Goal: Task Accomplishment & Management: Use online tool/utility

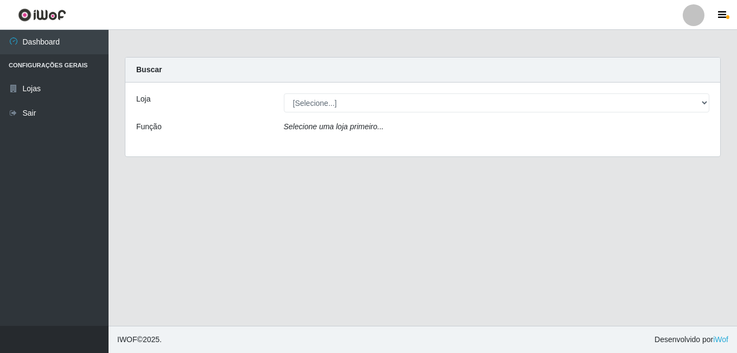
click at [170, 97] on div "Loja" at bounding box center [202, 102] width 148 height 19
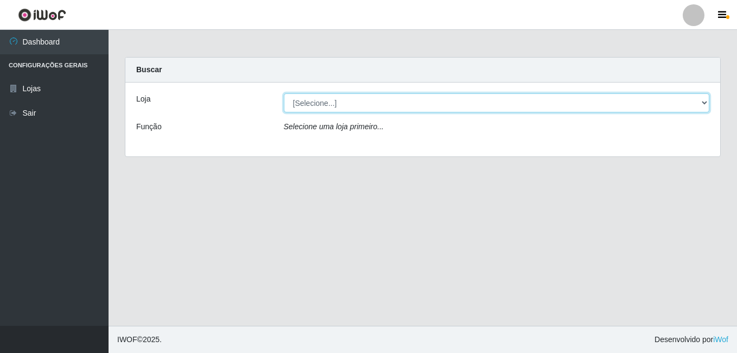
click at [707, 103] on select "[Selecione...] Ajubá Mercado" at bounding box center [497, 102] width 426 height 19
select select "402"
click at [284, 93] on select "[Selecione...] Ajubá Mercado" at bounding box center [497, 102] width 426 height 19
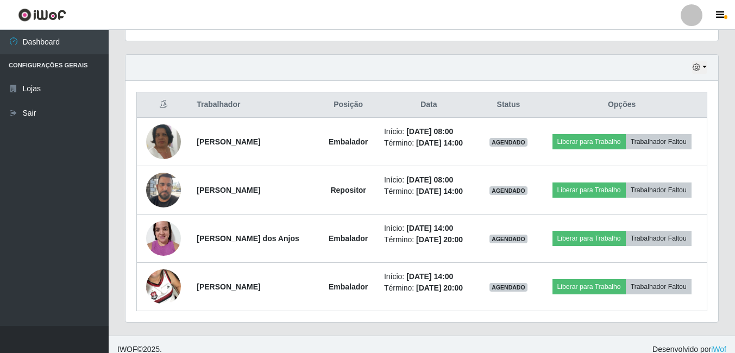
scroll to position [368, 0]
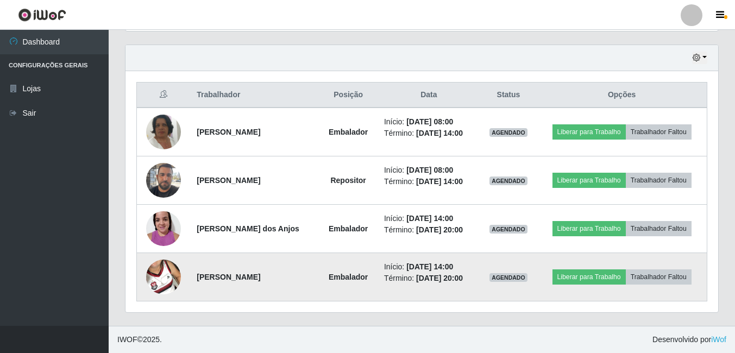
click at [166, 270] on img at bounding box center [163, 277] width 35 height 62
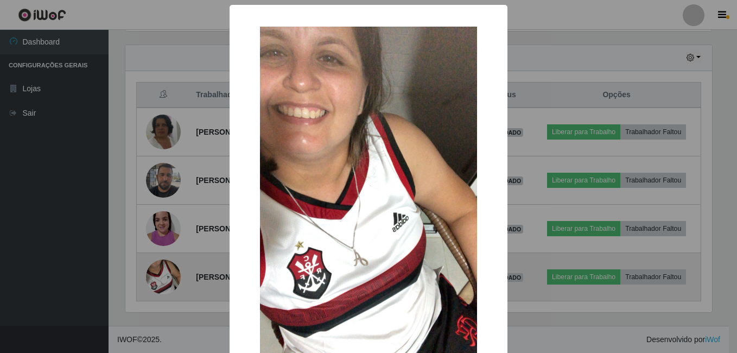
click at [166, 270] on div "× OK Cancel" at bounding box center [368, 176] width 737 height 353
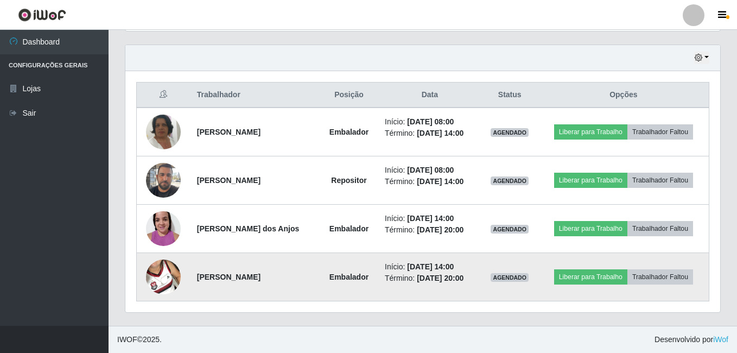
scroll to position [225, 592]
click at [162, 275] on img at bounding box center [163, 277] width 35 height 62
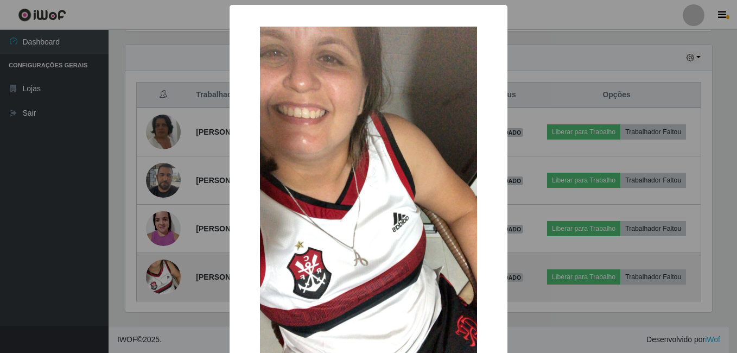
click at [162, 275] on div "× OK Cancel" at bounding box center [368, 176] width 737 height 353
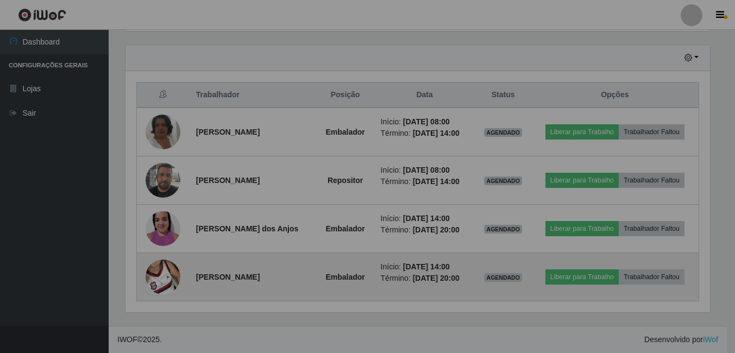
scroll to position [225, 592]
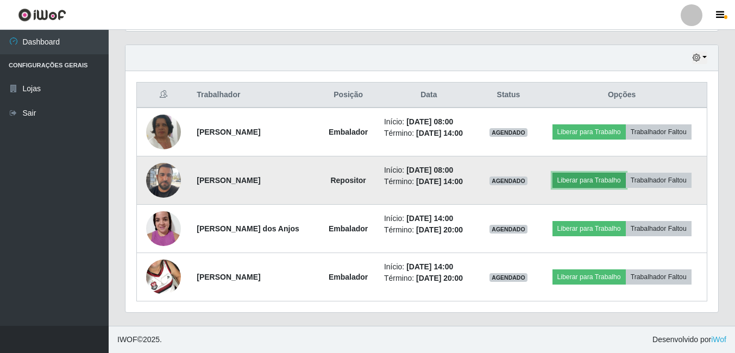
click at [596, 183] on button "Liberar para Trabalho" at bounding box center [588, 180] width 73 height 15
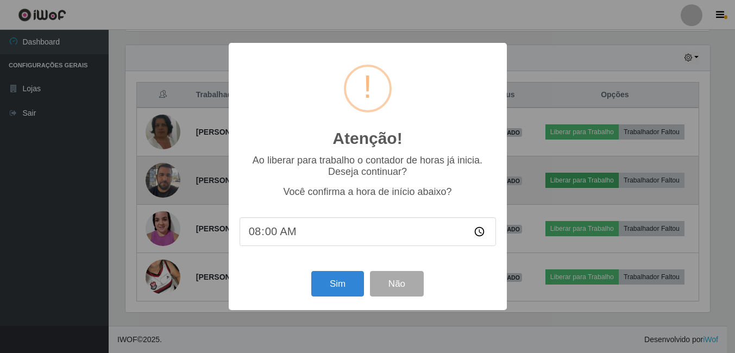
scroll to position [225, 587]
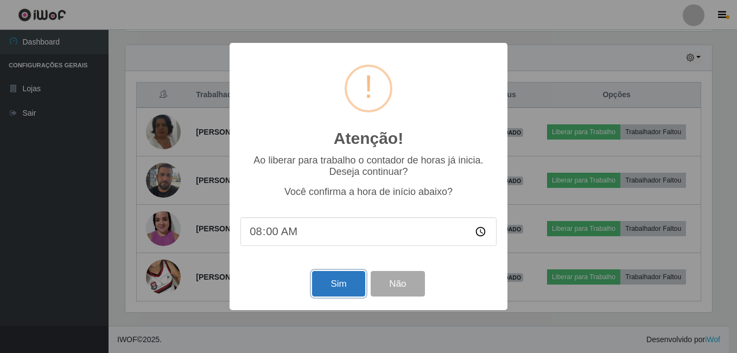
click at [352, 283] on button "Sim" at bounding box center [338, 284] width 53 height 26
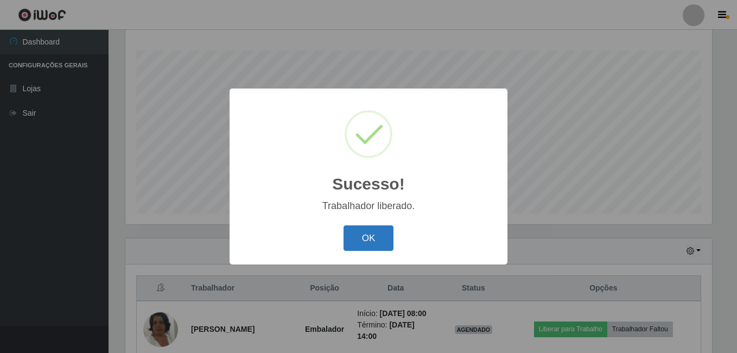
click at [373, 241] on button "OK" at bounding box center [369, 238] width 50 height 26
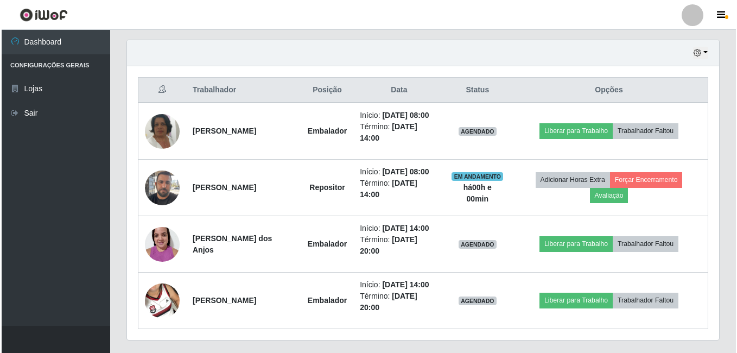
scroll to position [392, 0]
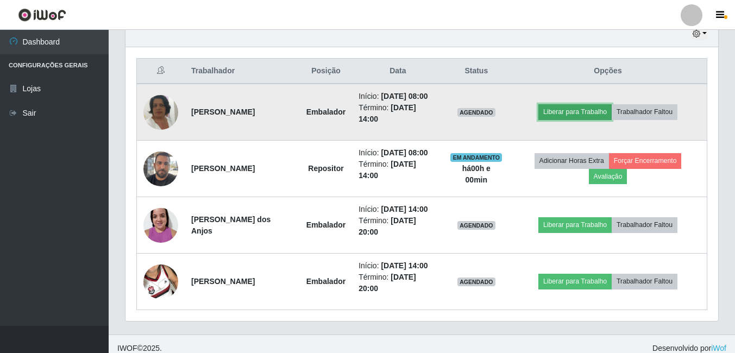
click at [561, 112] on button "Liberar para Trabalho" at bounding box center [574, 111] width 73 height 15
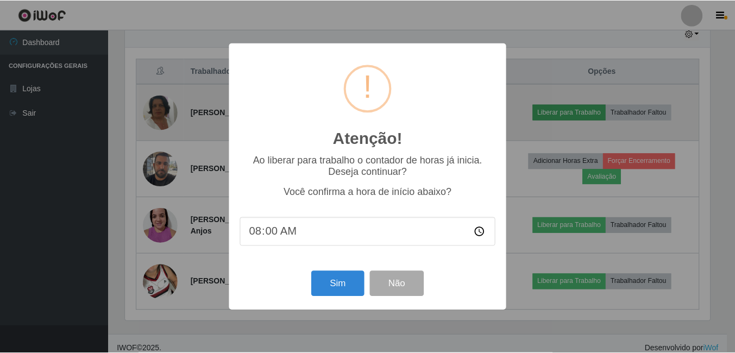
scroll to position [225, 587]
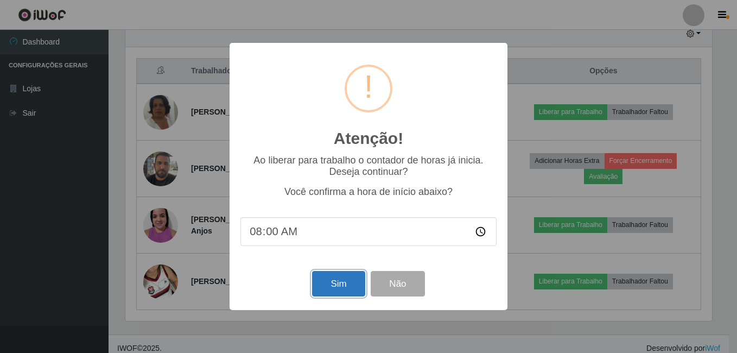
click at [341, 282] on button "Sim" at bounding box center [338, 284] width 53 height 26
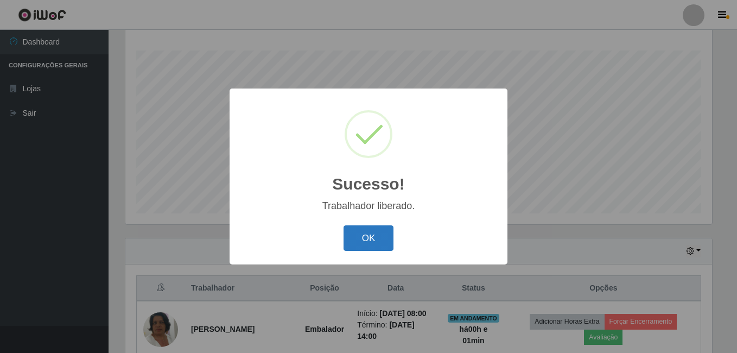
click at [375, 229] on button "OK" at bounding box center [369, 238] width 50 height 26
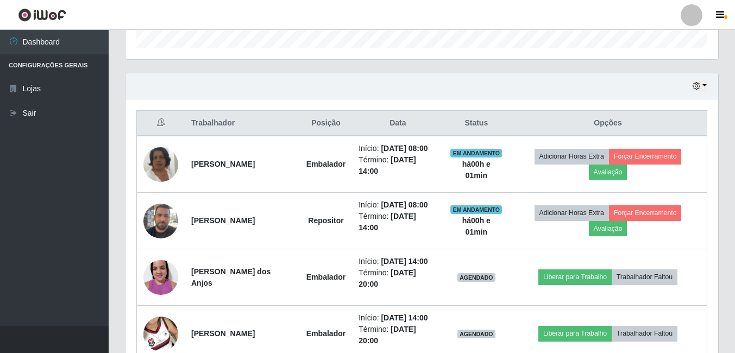
scroll to position [392, 0]
